Goal: Transaction & Acquisition: Purchase product/service

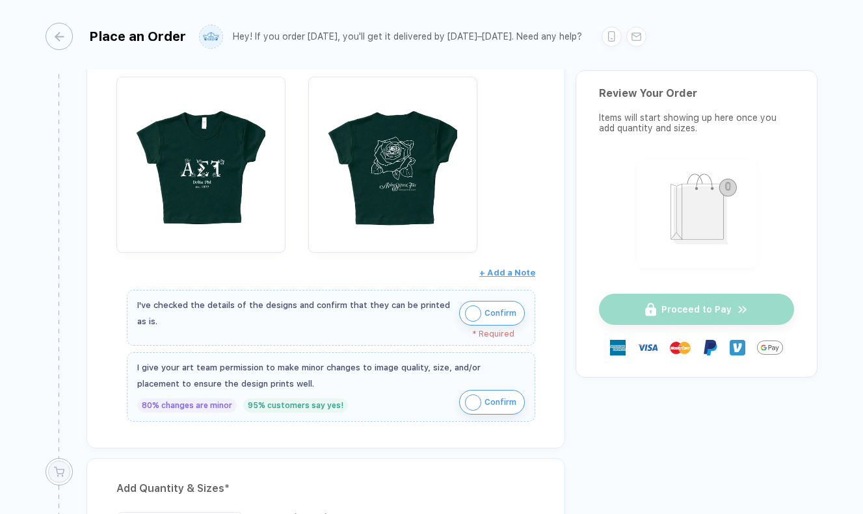
scroll to position [284, 0]
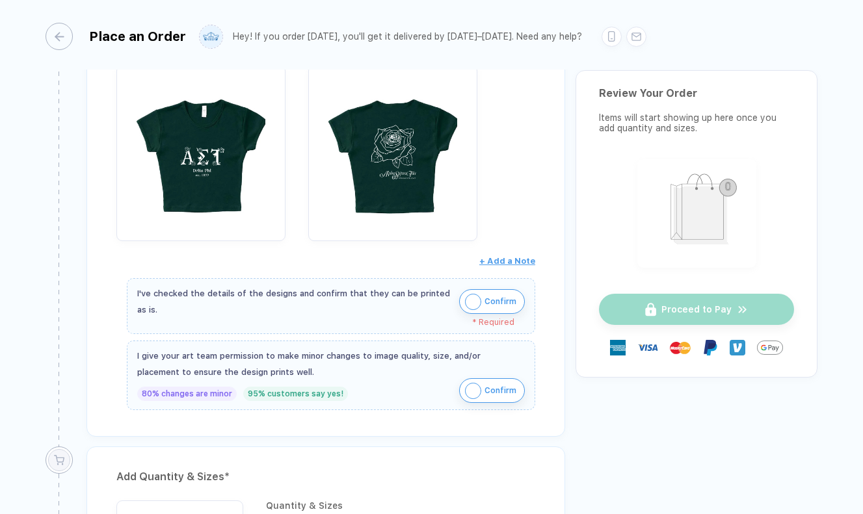
click at [470, 383] on img "button" at bounding box center [473, 391] width 16 height 16
click at [466, 302] on img "button" at bounding box center [473, 302] width 16 height 16
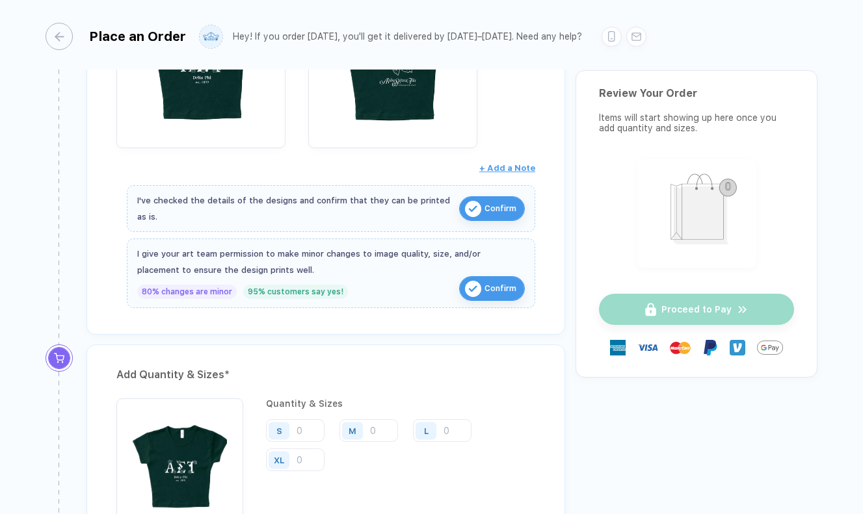
scroll to position [469, 0]
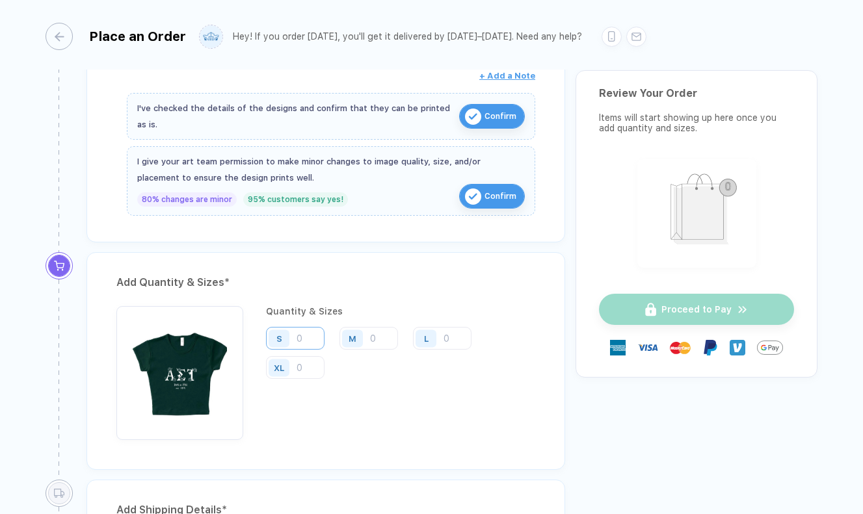
click at [304, 332] on input "number" at bounding box center [295, 338] width 59 height 23
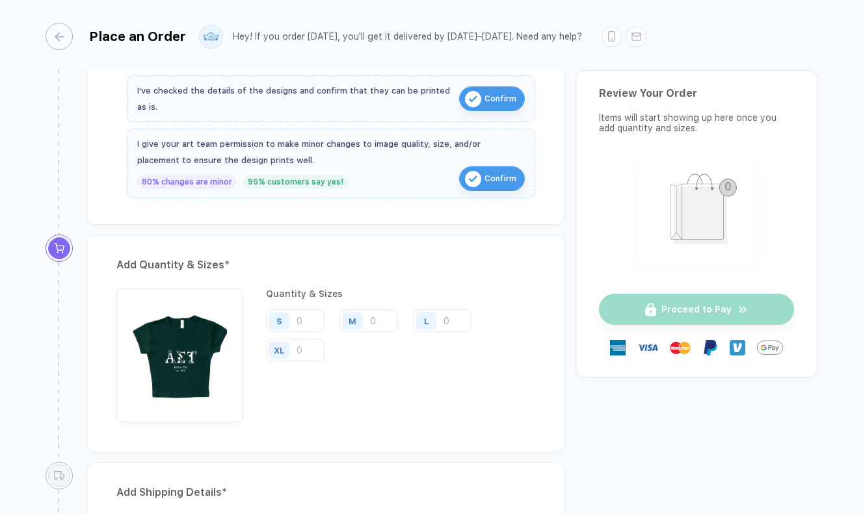
scroll to position [561, 0]
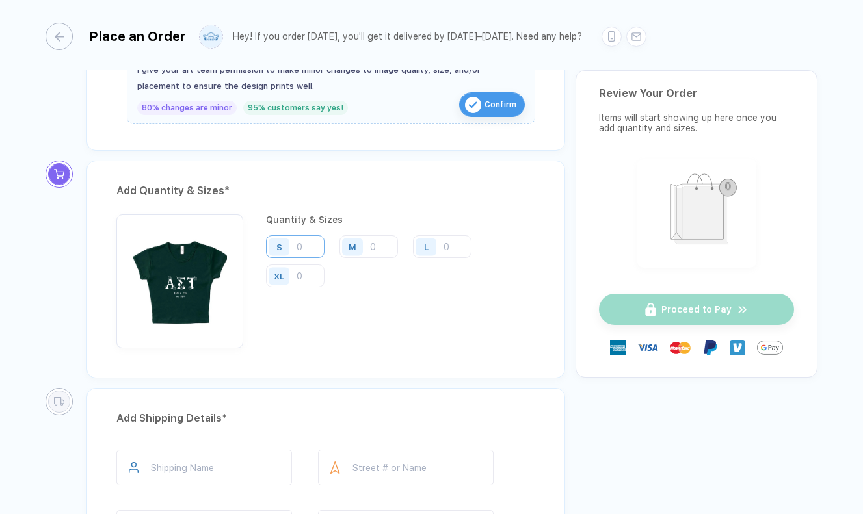
click at [300, 235] on input "number" at bounding box center [295, 246] width 59 height 23
type input "10"
click at [380, 243] on input "number" at bounding box center [368, 246] width 59 height 23
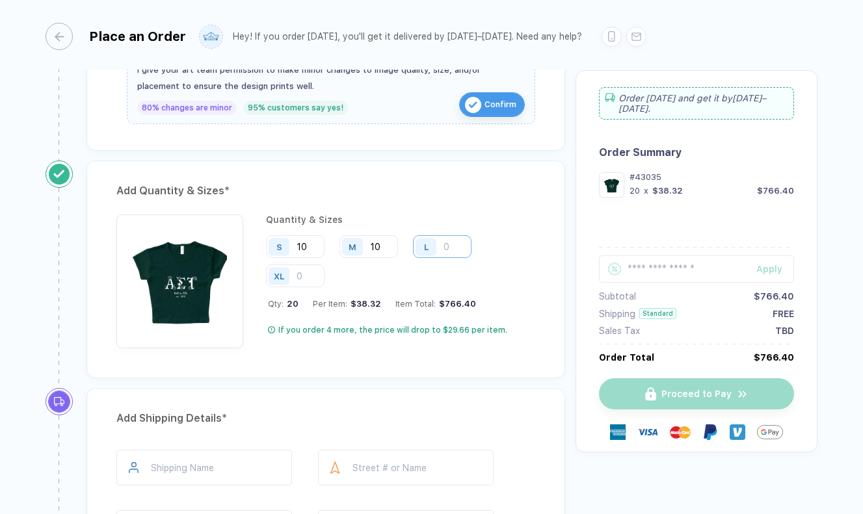
type input "10"
click at [459, 244] on input "number" at bounding box center [442, 246] width 59 height 23
type input "10"
click at [323, 269] on input "number" at bounding box center [295, 276] width 59 height 23
type input "10"
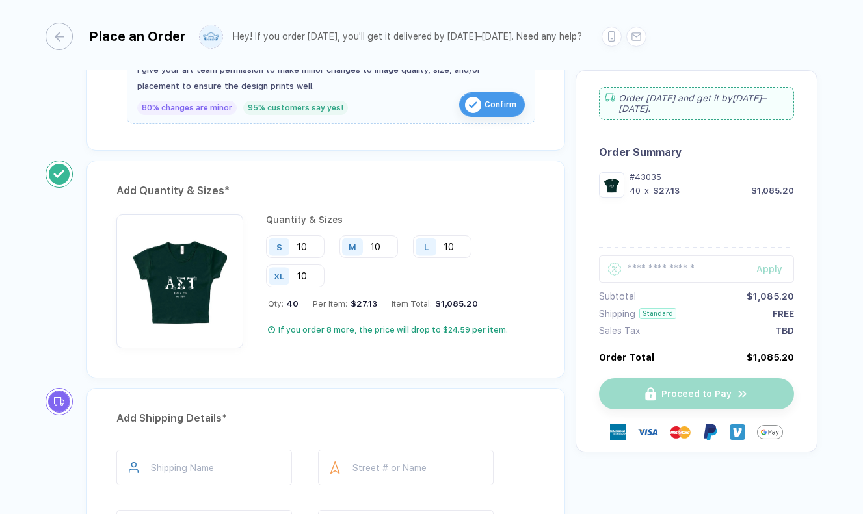
click at [464, 289] on div "Quantity & Sizes S 10 M 10 L 10 XL 10 Qty: 40 Per Item: $27.13 Item Total: $1,0…" at bounding box center [400, 282] width 269 height 134
click at [383, 246] on input "10" at bounding box center [368, 246] width 59 height 23
type input "15"
click at [401, 276] on div "S 10 M 15 L 10 XL 10" at bounding box center [400, 261] width 269 height 53
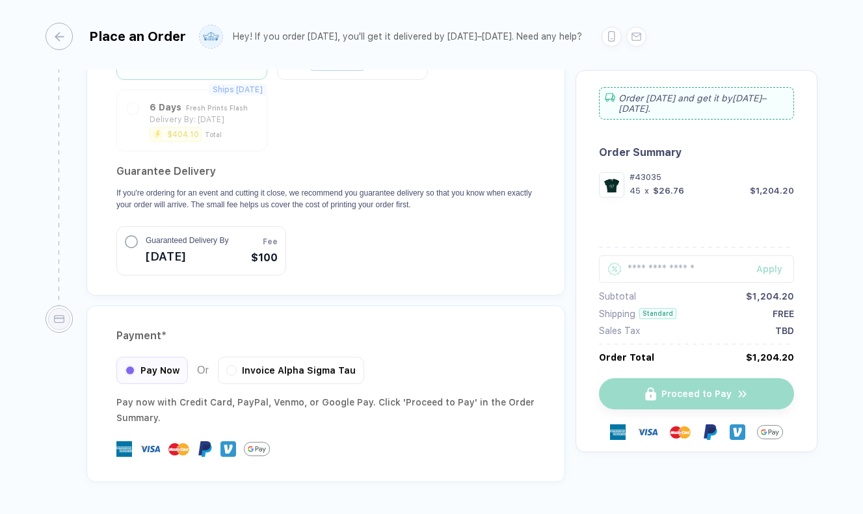
scroll to position [1267, 0]
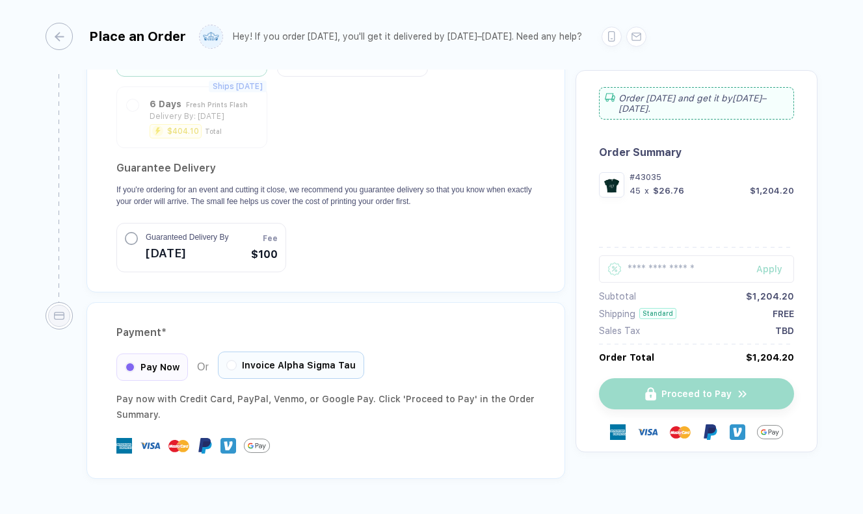
click at [225, 352] on div "Invoice Alpha Sigma Tau" at bounding box center [291, 365] width 146 height 27
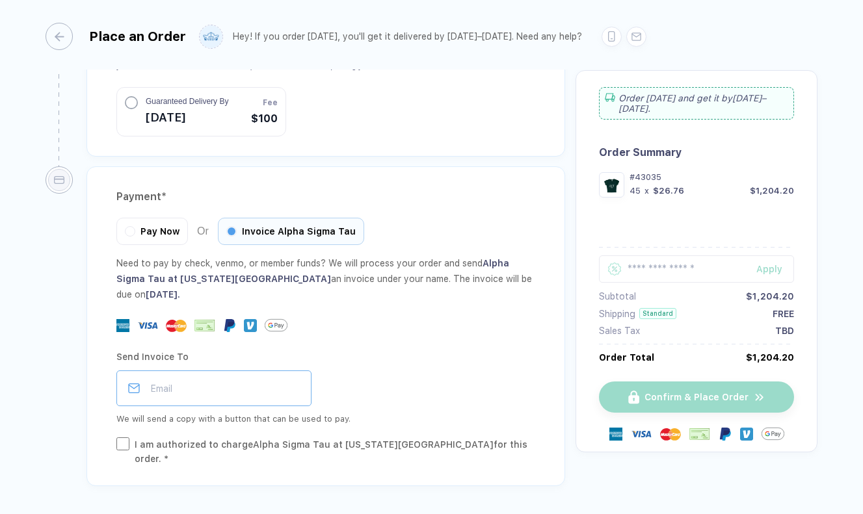
scroll to position [1412, 0]
click at [456, 315] on div at bounding box center [325, 326] width 419 height 23
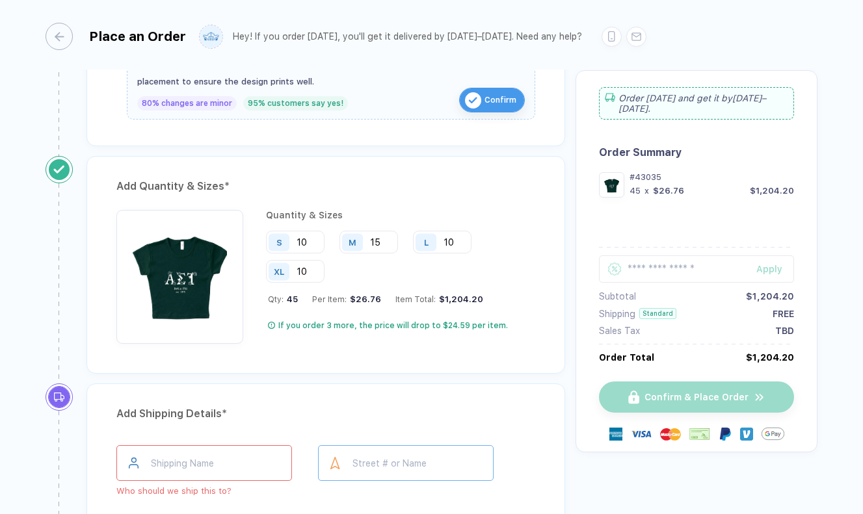
scroll to position [516, 0]
